Goal: Task Accomplishment & Management: Use online tool/utility

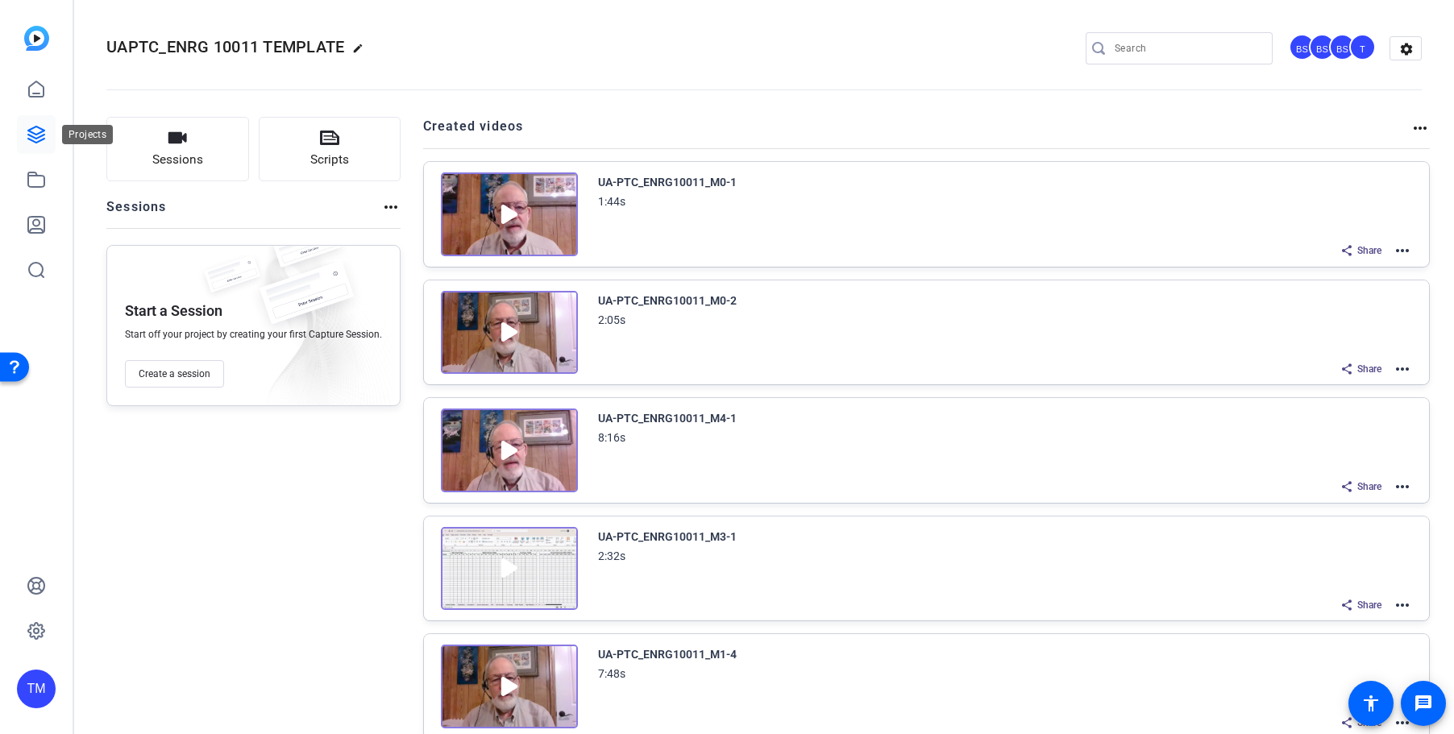
click at [40, 134] on icon at bounding box center [36, 134] width 19 height 19
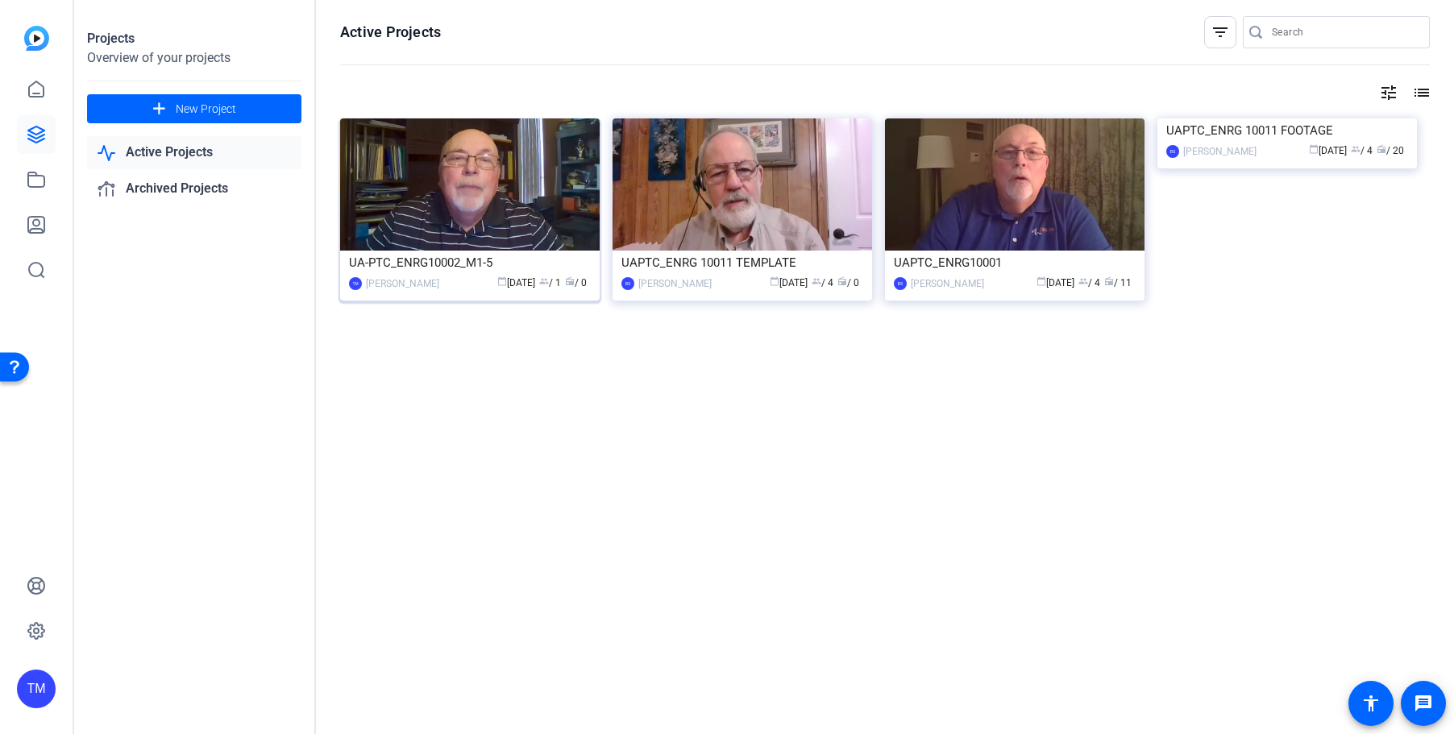
click at [481, 201] on img at bounding box center [469, 184] width 259 height 132
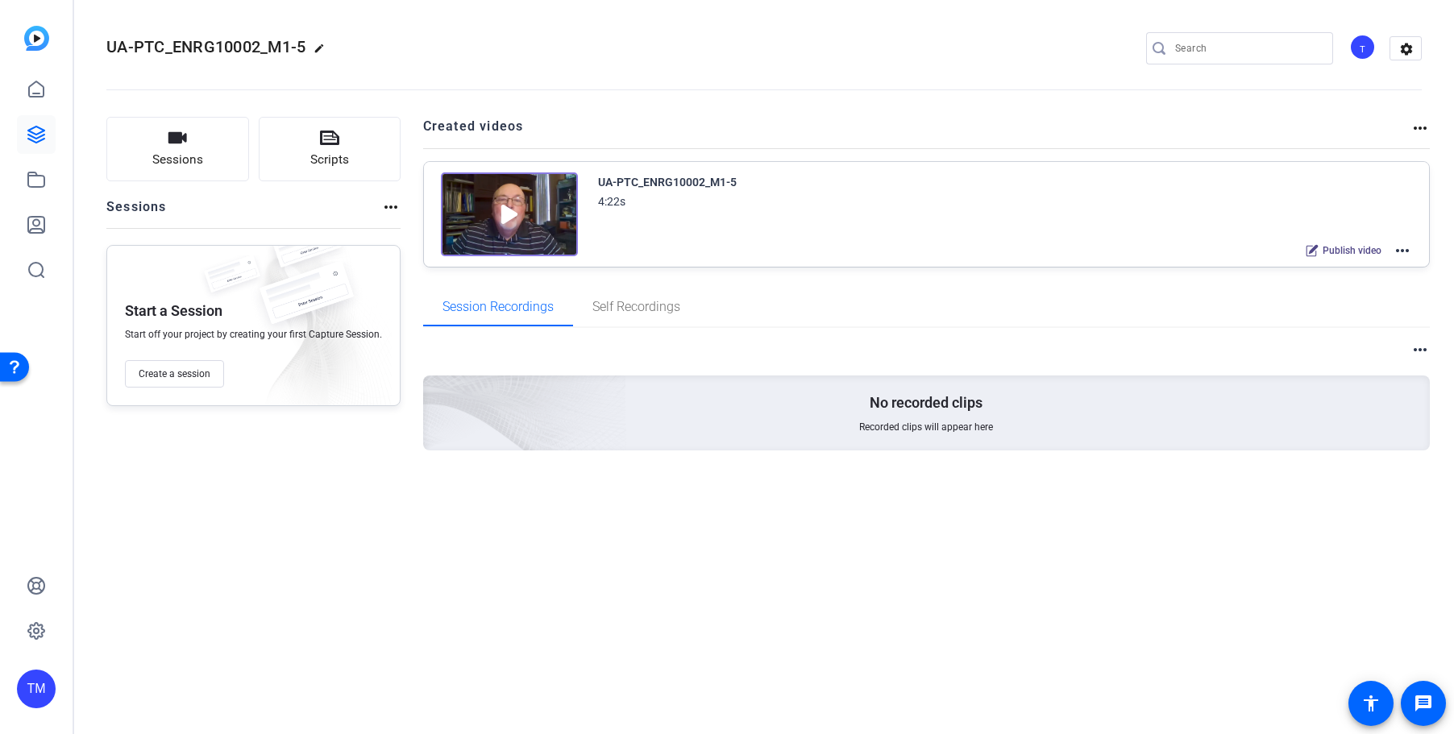
click at [318, 47] on mat-icon "edit" at bounding box center [322, 52] width 19 height 19
click at [212, 50] on input "UA-PTC_ENRG10002_M1-5" at bounding box center [172, 48] width 106 height 19
drag, startPoint x: 218, startPoint y: 49, endPoint x: 244, endPoint y: 52, distance: 26.7
click at [225, 52] on input "UA-PTC_ENRG10002_M1-5" at bounding box center [172, 48] width 106 height 19
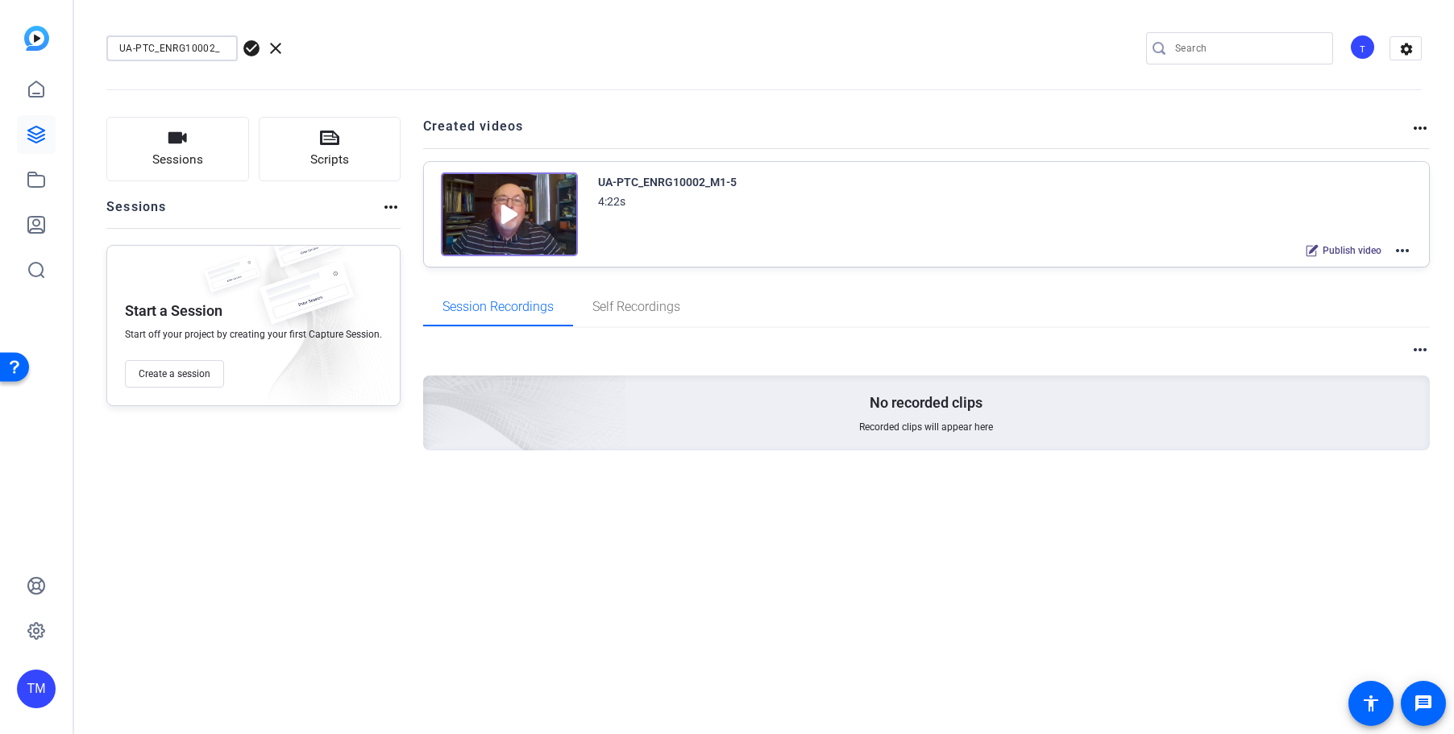
scroll to position [0, 0]
type input "UA-PTC_ENRG10002"
click at [252, 44] on span "check_circle" at bounding box center [251, 48] width 19 height 19
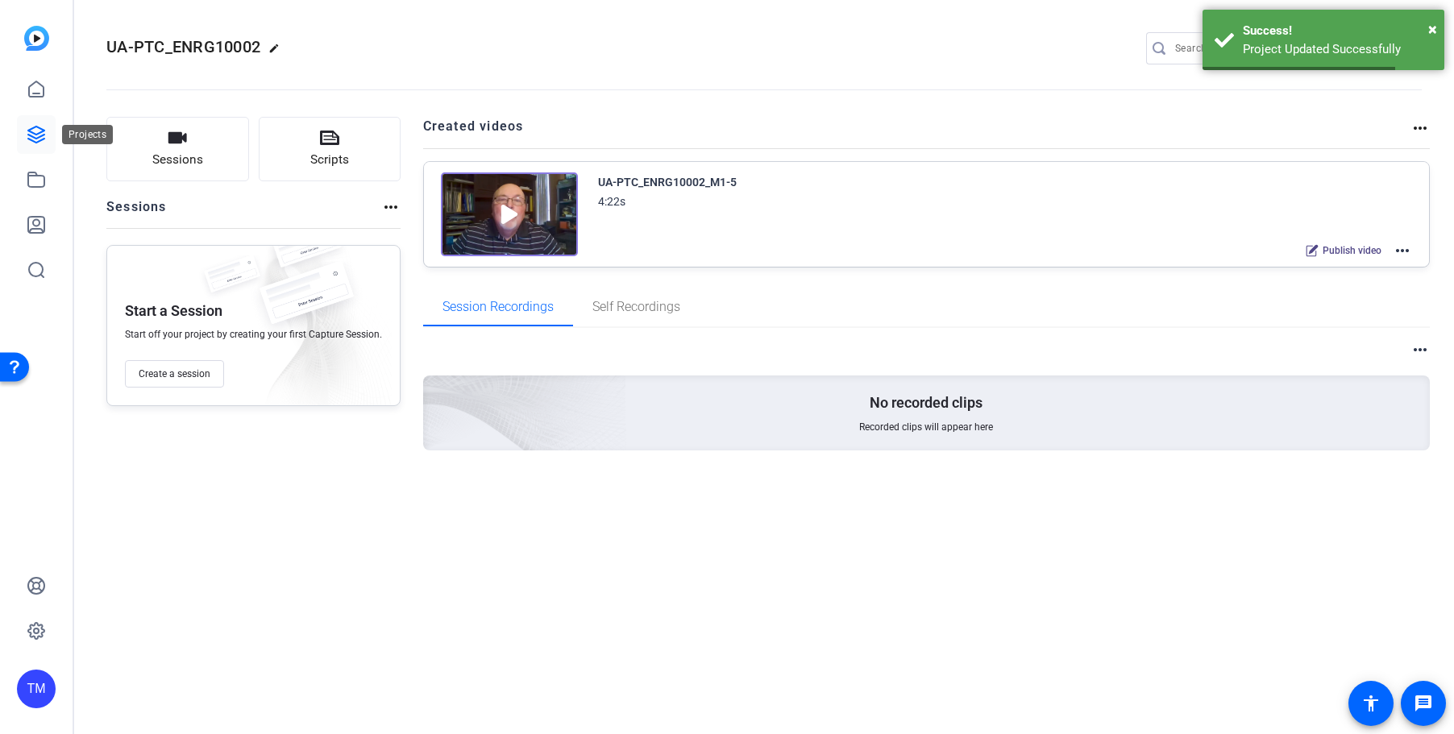
click at [27, 132] on icon at bounding box center [36, 134] width 19 height 19
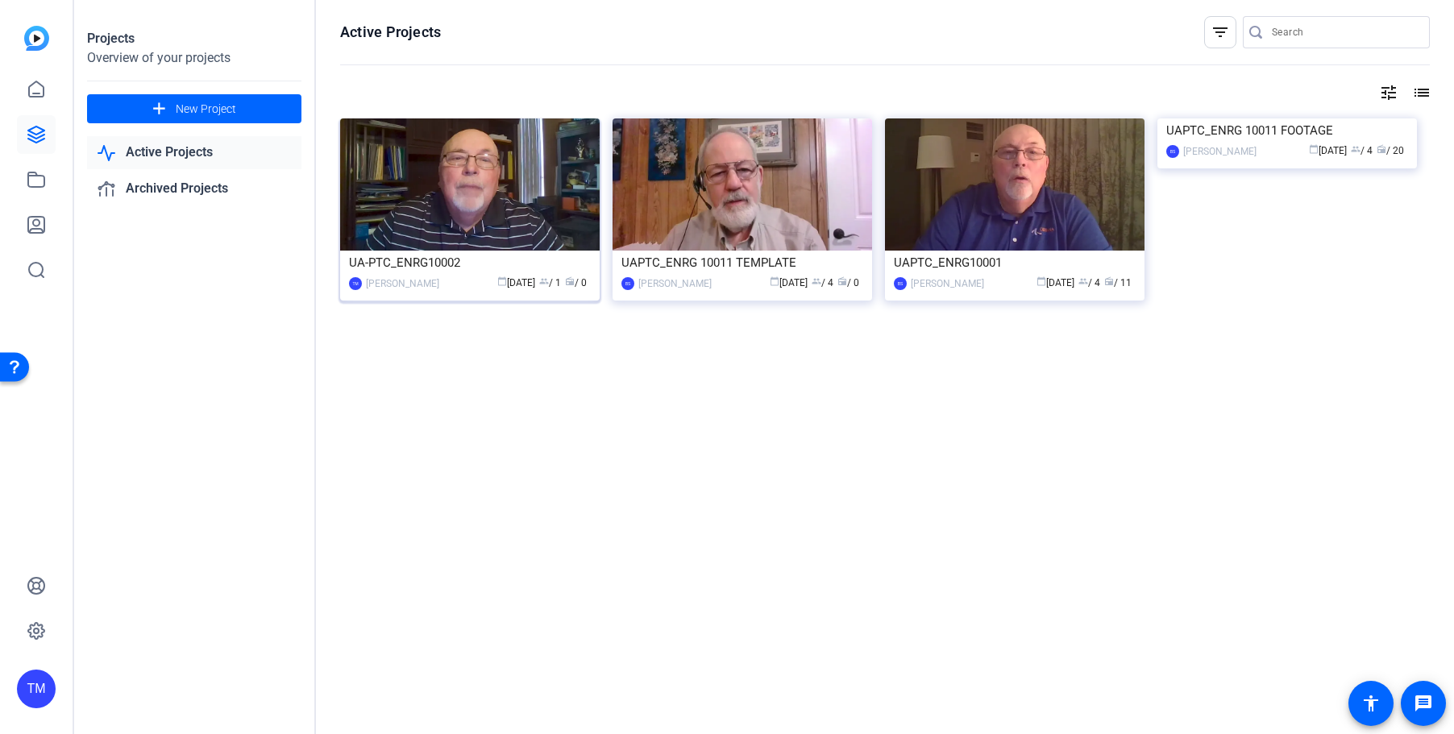
click at [545, 219] on img at bounding box center [469, 184] width 259 height 132
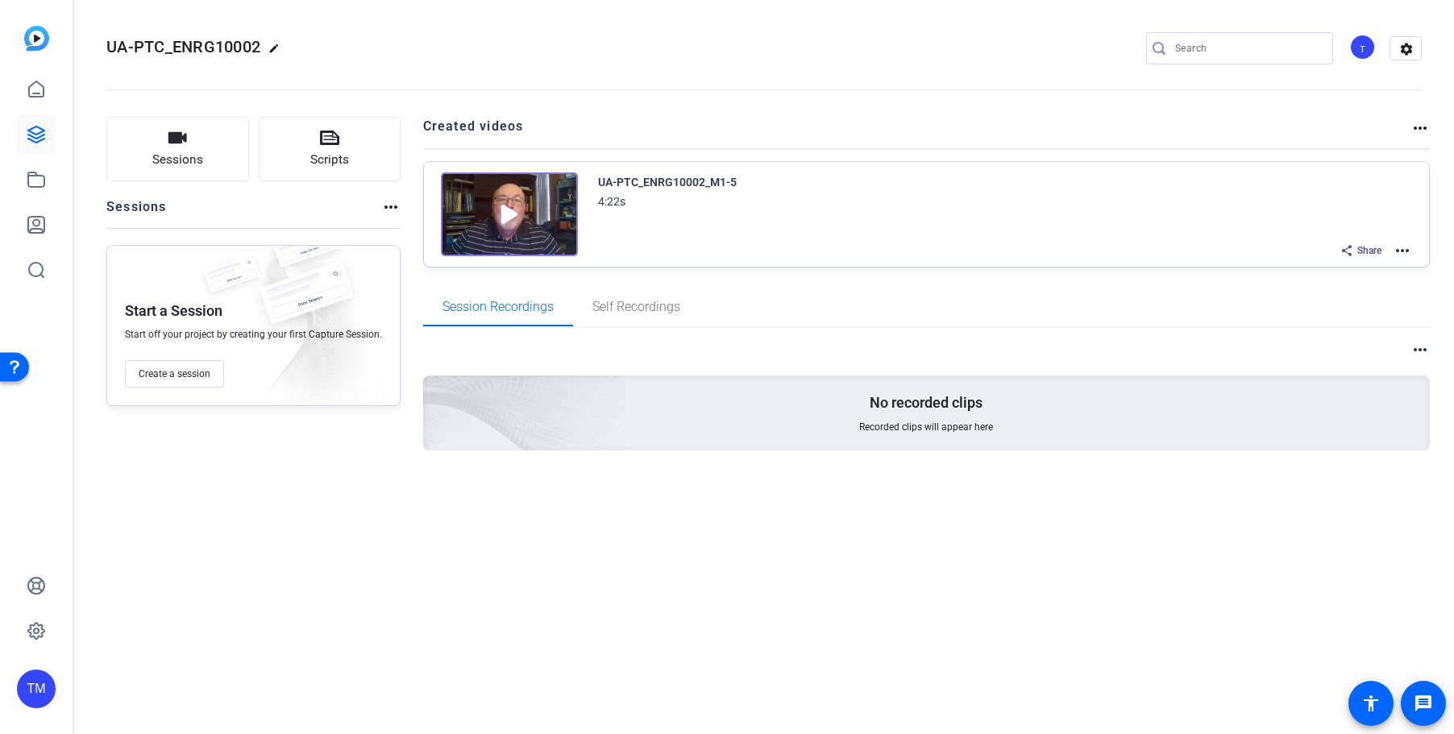
click at [1399, 251] on mat-icon "more_horiz" at bounding box center [1401, 250] width 19 height 19
click at [1338, 285] on span "Duplicate here" at bounding box center [1343, 289] width 112 height 19
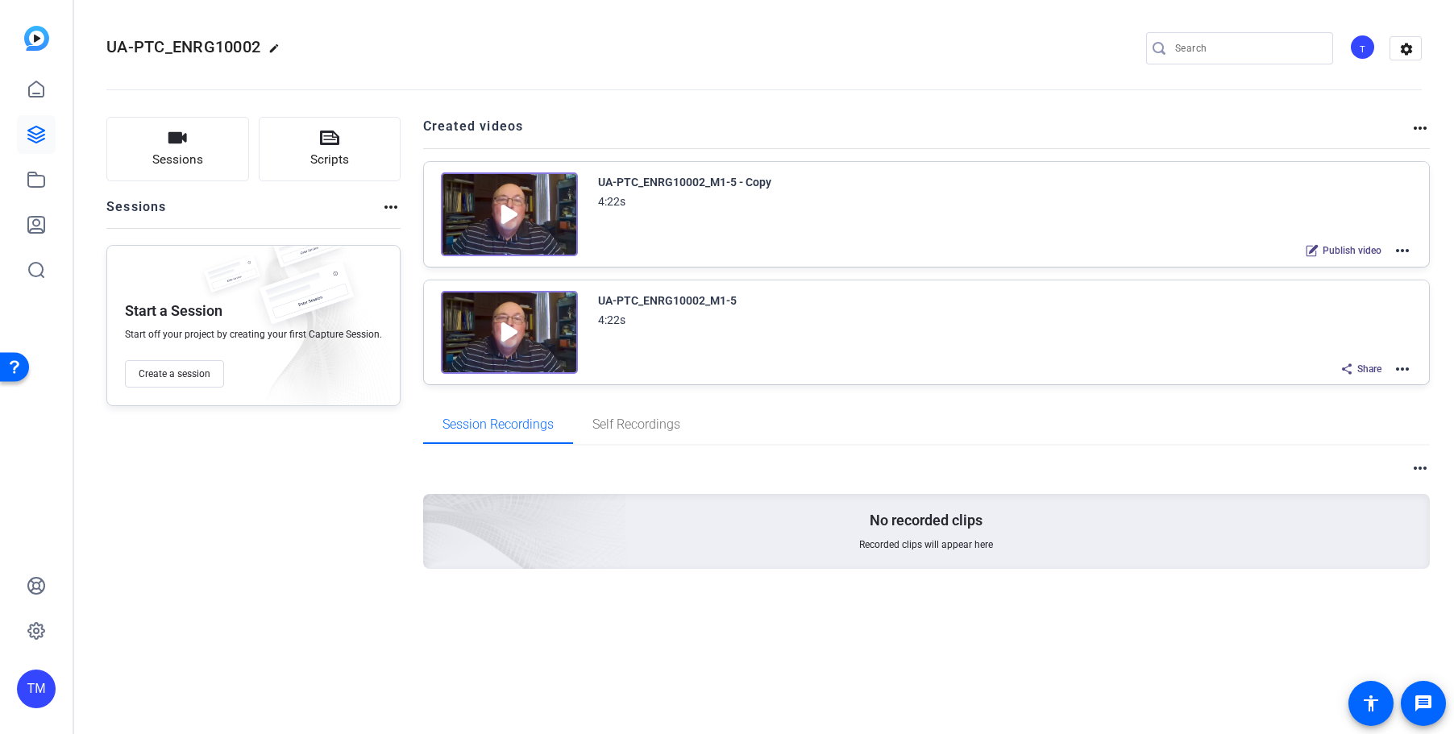
click at [1404, 253] on mat-icon "more_horiz" at bounding box center [1401, 250] width 19 height 19
click at [1352, 268] on span "Edit in Creator" at bounding box center [1343, 269] width 112 height 19
click at [1401, 247] on mat-icon "more_horiz" at bounding box center [1401, 250] width 19 height 19
click at [1368, 268] on span "Edit in Creator" at bounding box center [1343, 269] width 112 height 19
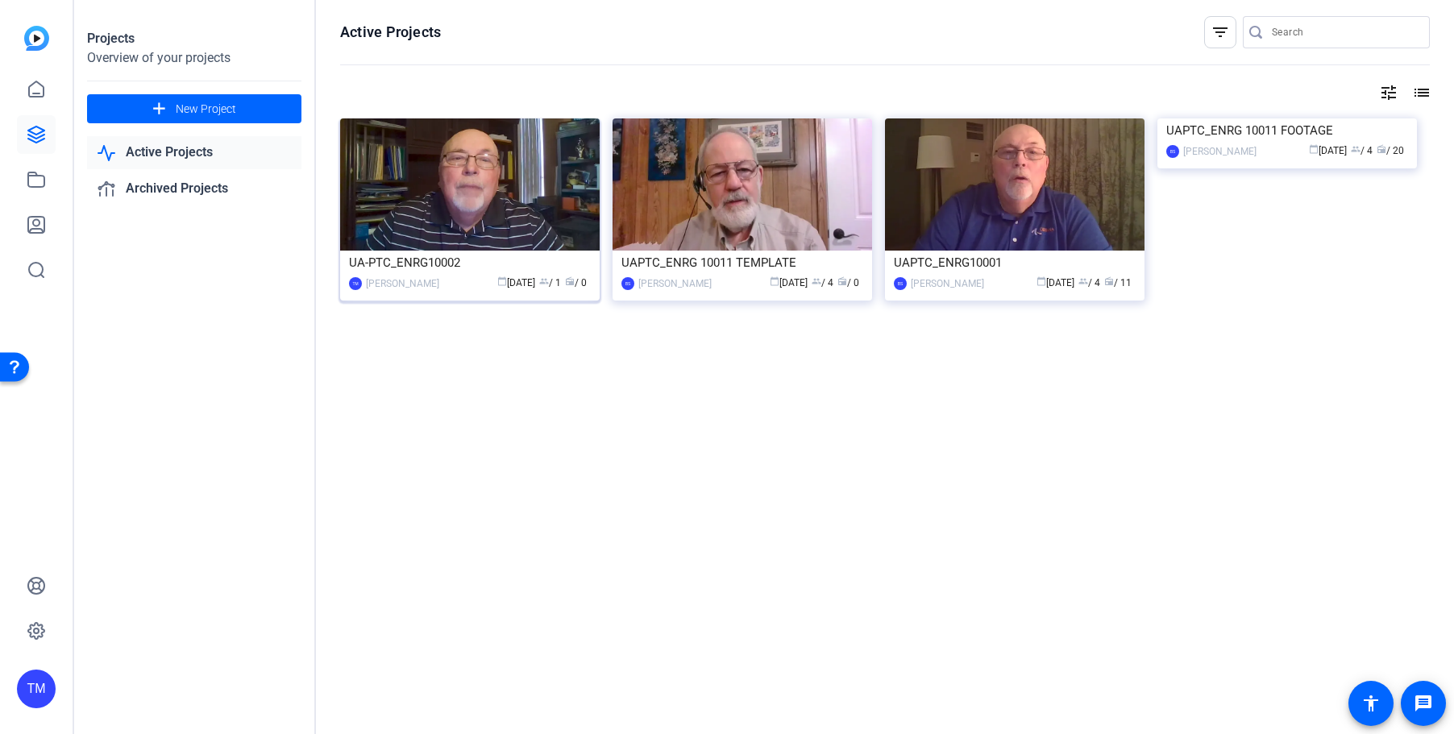
click at [450, 199] on img at bounding box center [469, 184] width 259 height 132
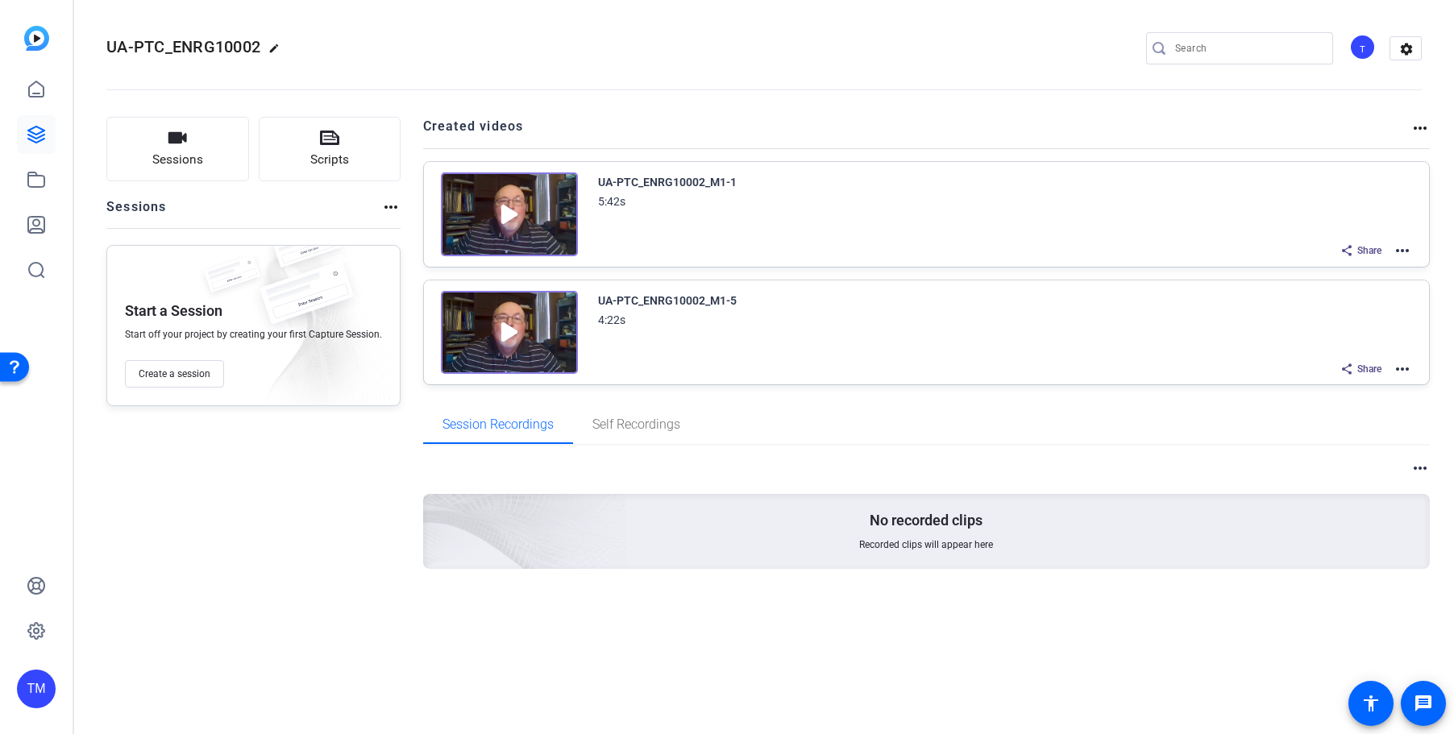
click at [1400, 251] on mat-icon "more_horiz" at bounding box center [1401, 250] width 19 height 19
click at [1370, 280] on span "Duplicate here" at bounding box center [1343, 289] width 112 height 19
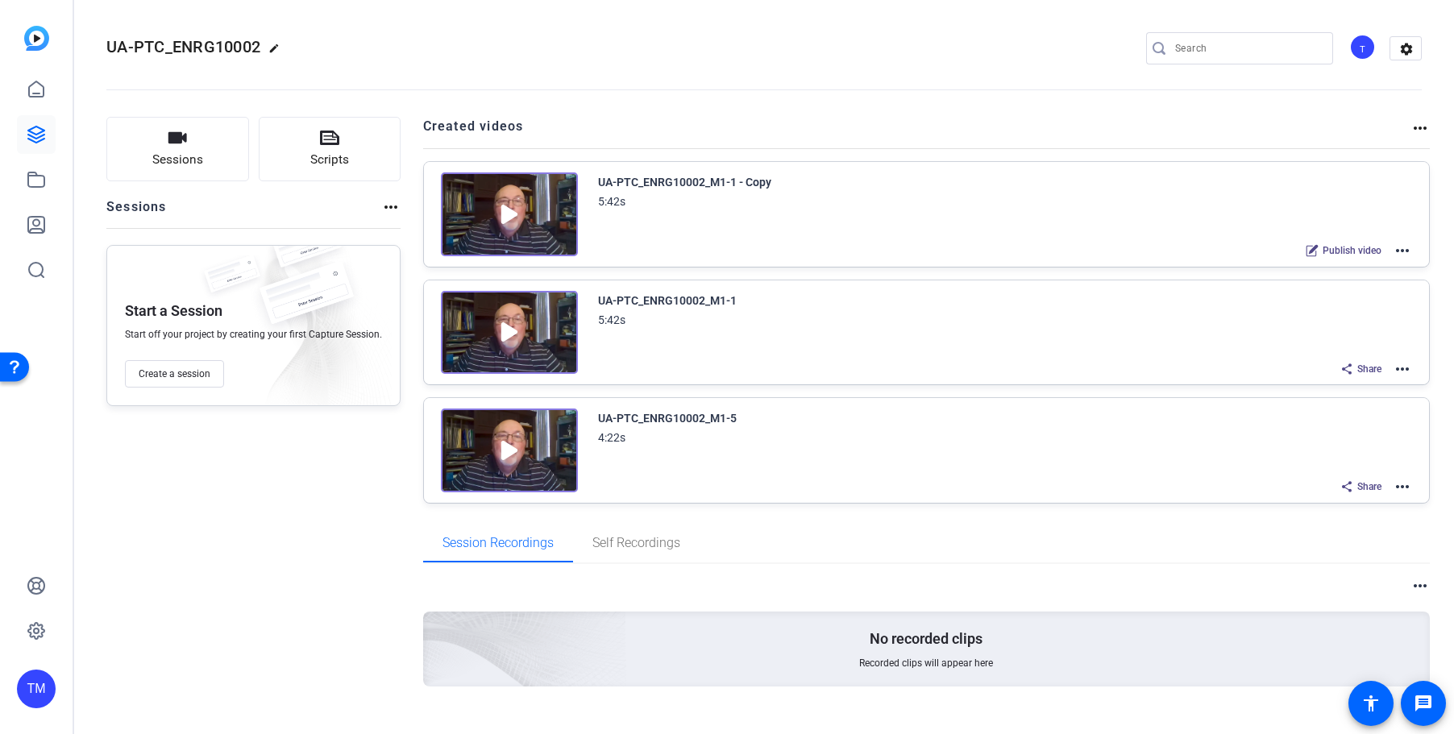
click at [1401, 248] on mat-icon "more_horiz" at bounding box center [1401, 250] width 19 height 19
click at [1367, 268] on span "Edit in Creator" at bounding box center [1343, 269] width 112 height 19
